Goal: Transaction & Acquisition: Subscribe to service/newsletter

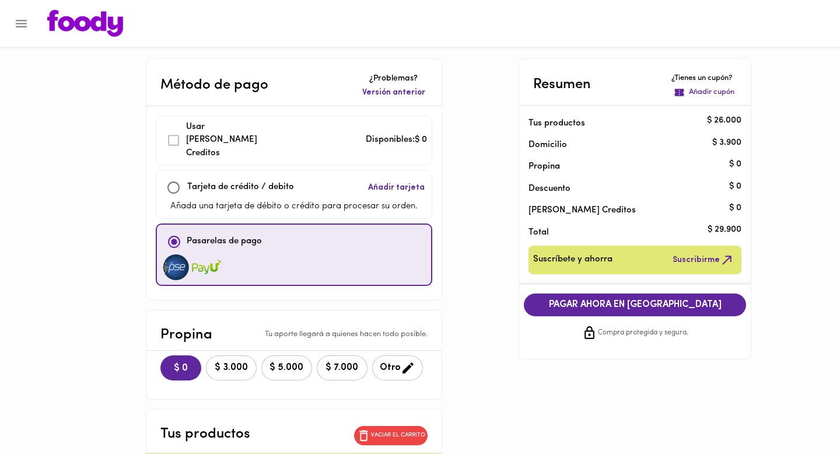
click at [21, 23] on icon "Menu" at bounding box center [21, 24] width 11 height 8
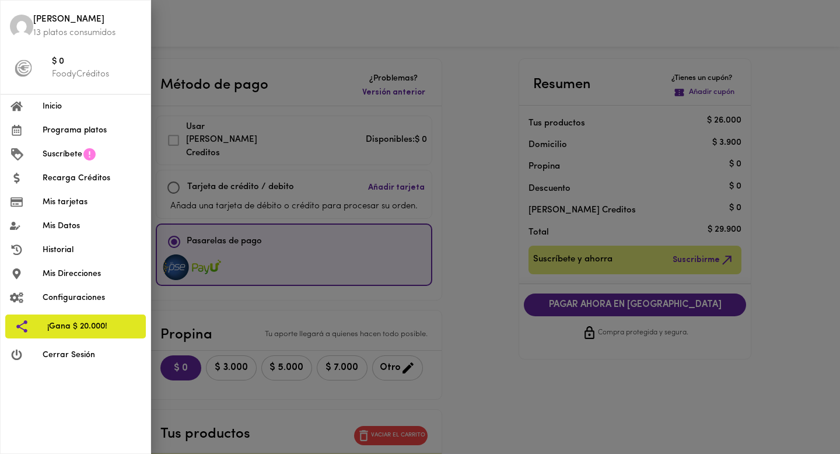
click at [81, 113] on li "Inicio" at bounding box center [76, 107] width 150 height 24
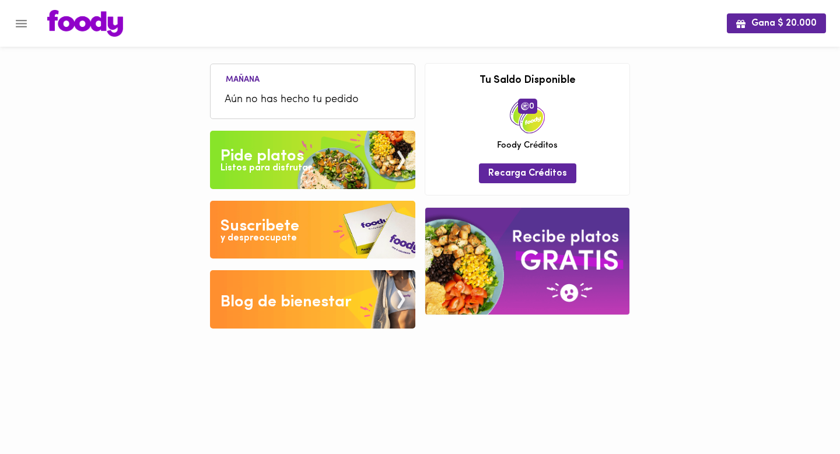
click at [329, 240] on img at bounding box center [312, 230] width 205 height 58
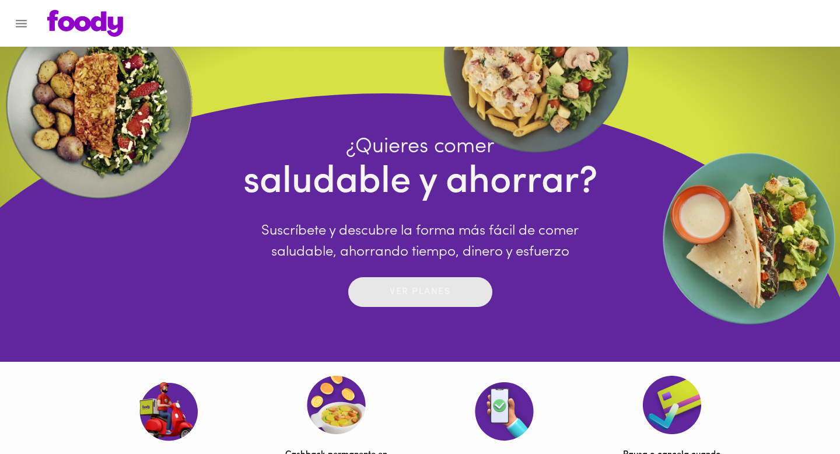
click at [435, 290] on p "Ver planes" at bounding box center [420, 291] width 61 height 13
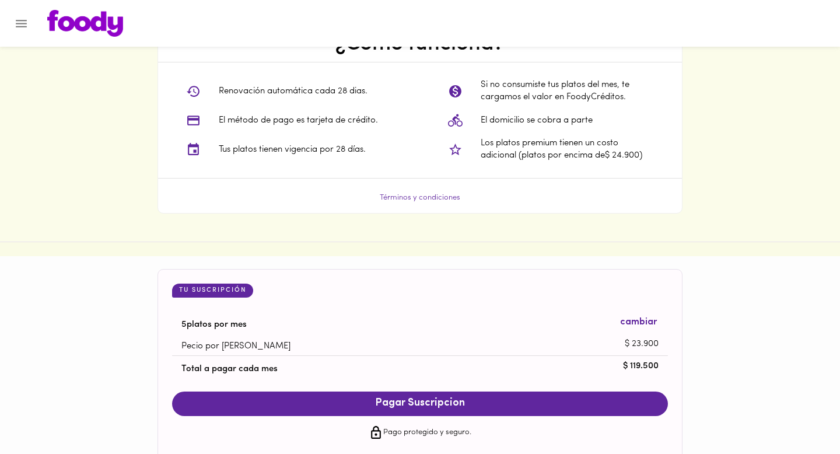
scroll to position [935, 0]
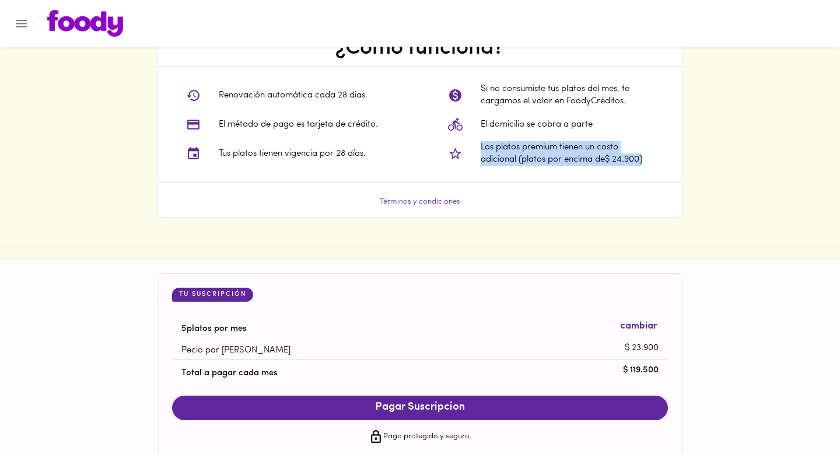
drag, startPoint x: 649, startPoint y: 158, endPoint x: 482, endPoint y: 149, distance: 167.1
click at [482, 149] on p "Los platos premium tienen un costo adicional (platos por encima de $ 24.900 )" at bounding box center [567, 153] width 173 height 25
copy p "Los platos premium tienen un costo adicional (platos por encima de $ 24.900 )"
click at [531, 172] on div "Si no consumiste tus platos del mes, te cargamos el valor en FoodyCréditos. El …" at bounding box center [551, 125] width 262 height 116
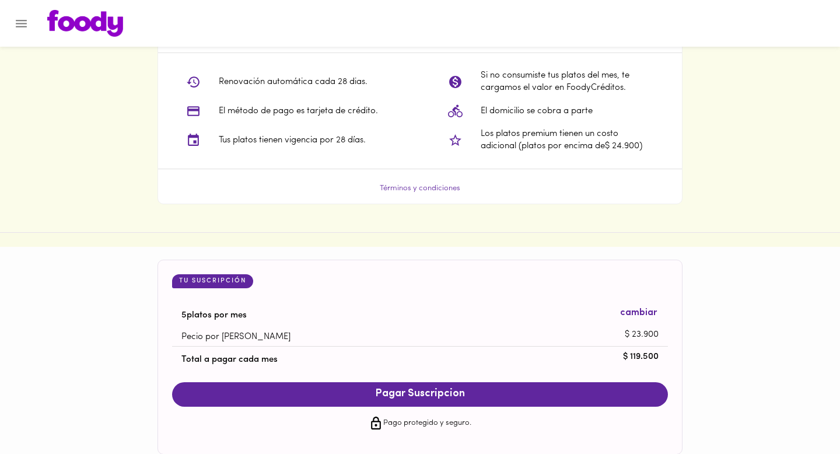
scroll to position [949, 0]
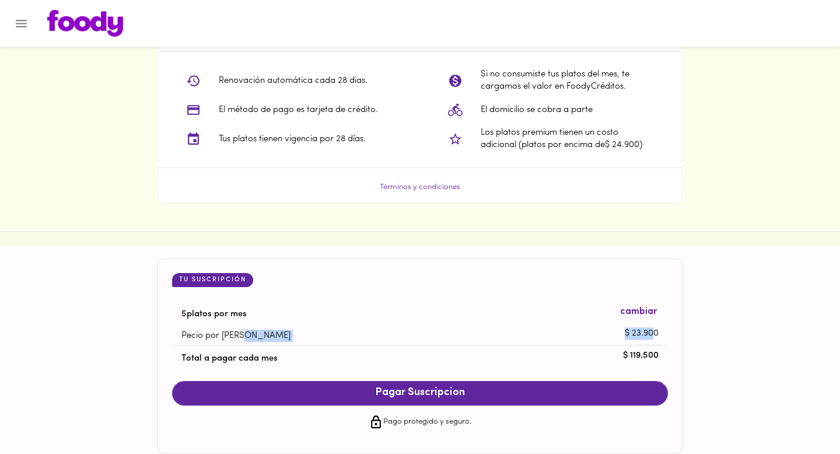
drag, startPoint x: 670, startPoint y: 334, endPoint x: 650, endPoint y: 337, distance: 20.1
click at [650, 337] on div "Tu Suscripción 5 platos por mes cambiar Pecio por plato $ 23.900 Total a pagar …" at bounding box center [420, 355] width 525 height 195
click at [650, 337] on p "$ 23.900" at bounding box center [642, 333] width 34 height 12
drag, startPoint x: 656, startPoint y: 337, endPoint x: 613, endPoint y: 341, distance: 43.4
click at [613, 341] on li "Pecio por [PERSON_NAME] $ 23.900" at bounding box center [420, 334] width 496 height 22
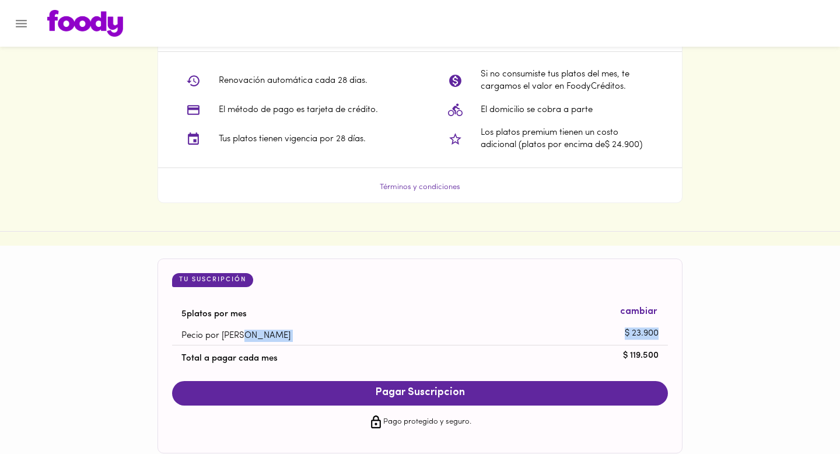
copy li "$ 23.900"
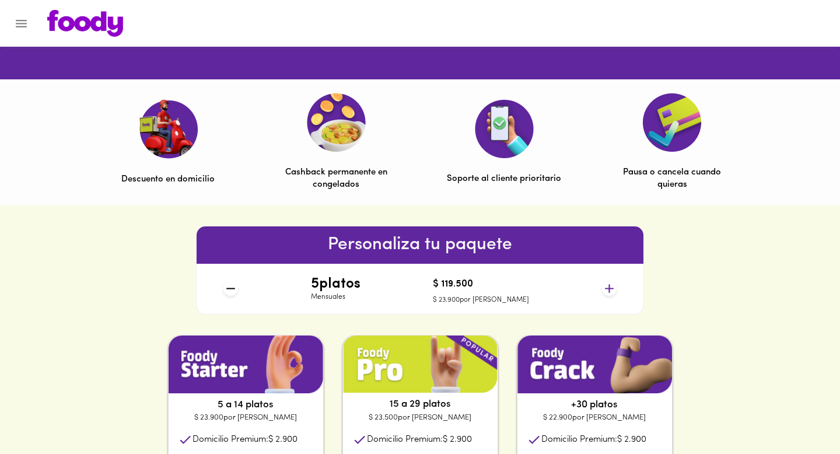
scroll to position [0, 0]
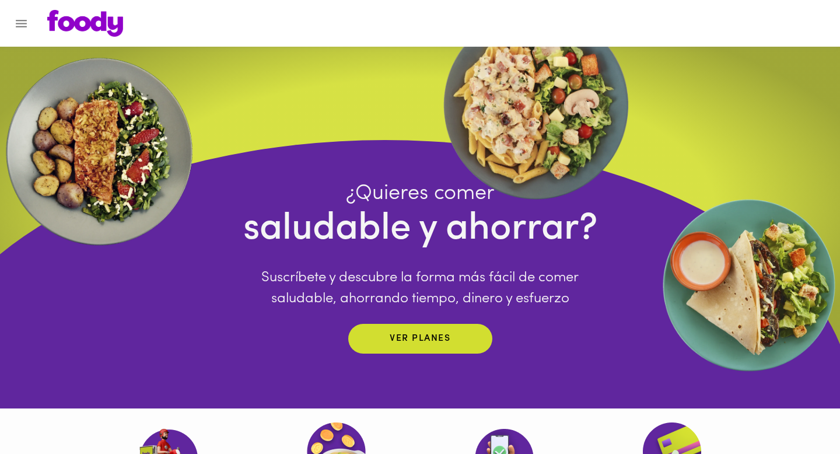
click at [19, 22] on icon "Menu" at bounding box center [21, 23] width 15 height 15
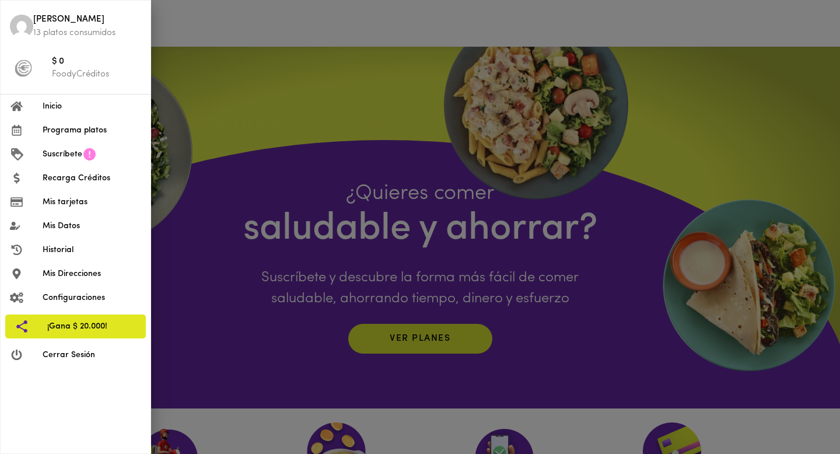
click at [81, 106] on span "Inicio" at bounding box center [92, 106] width 99 height 12
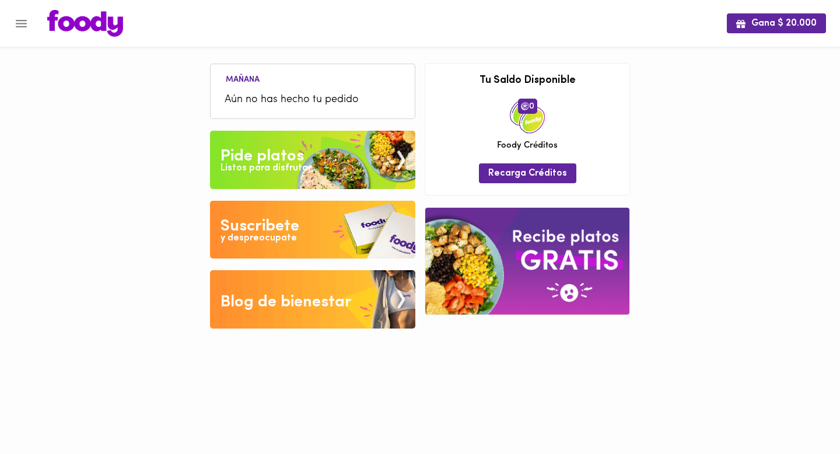
click at [272, 148] on div "Pide platos" at bounding box center [262, 156] width 83 height 23
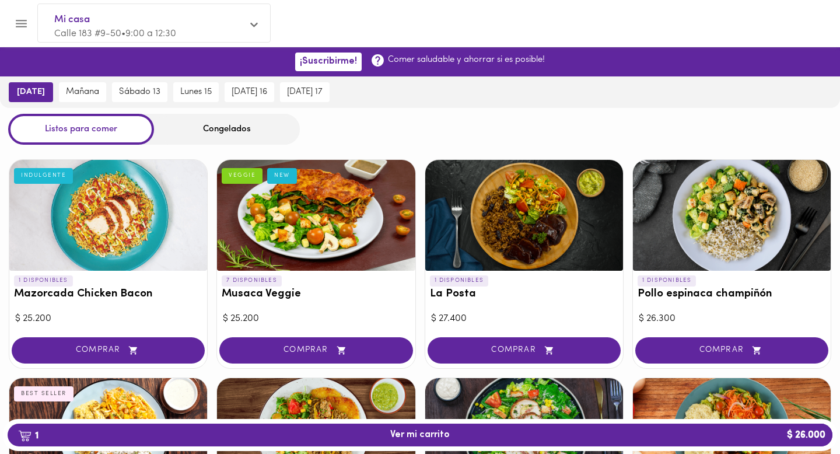
click at [231, 132] on div "Congelados" at bounding box center [227, 129] width 146 height 31
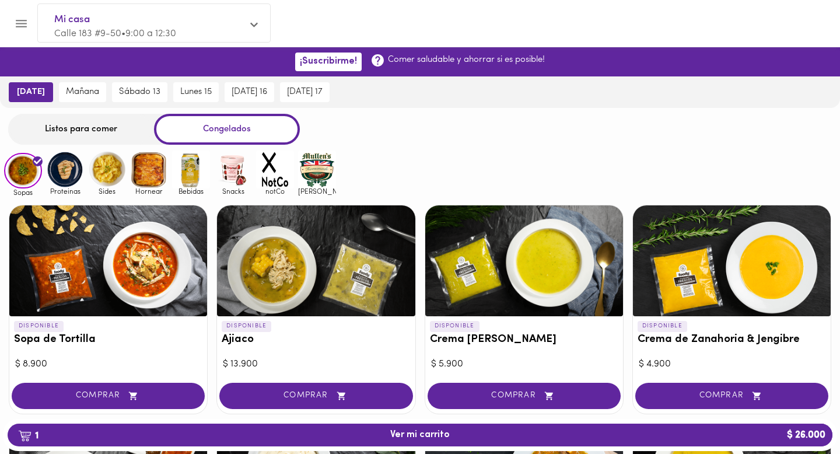
click at [72, 177] on img at bounding box center [65, 170] width 38 height 38
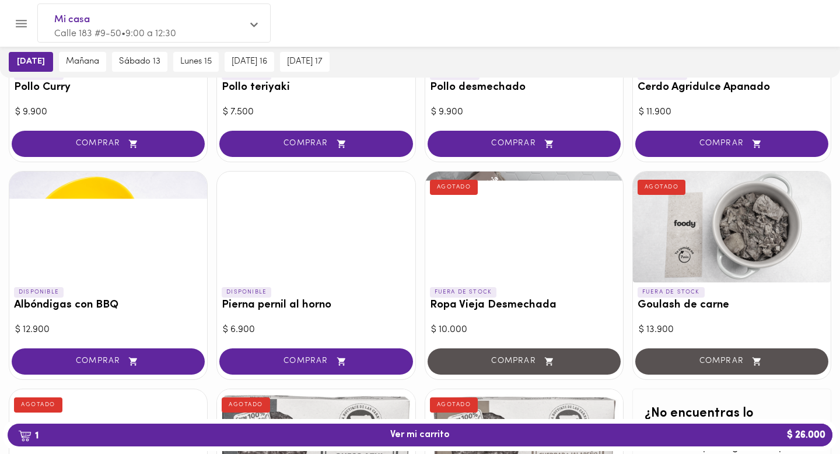
scroll to position [254, 0]
